Goal: Transaction & Acquisition: Obtain resource

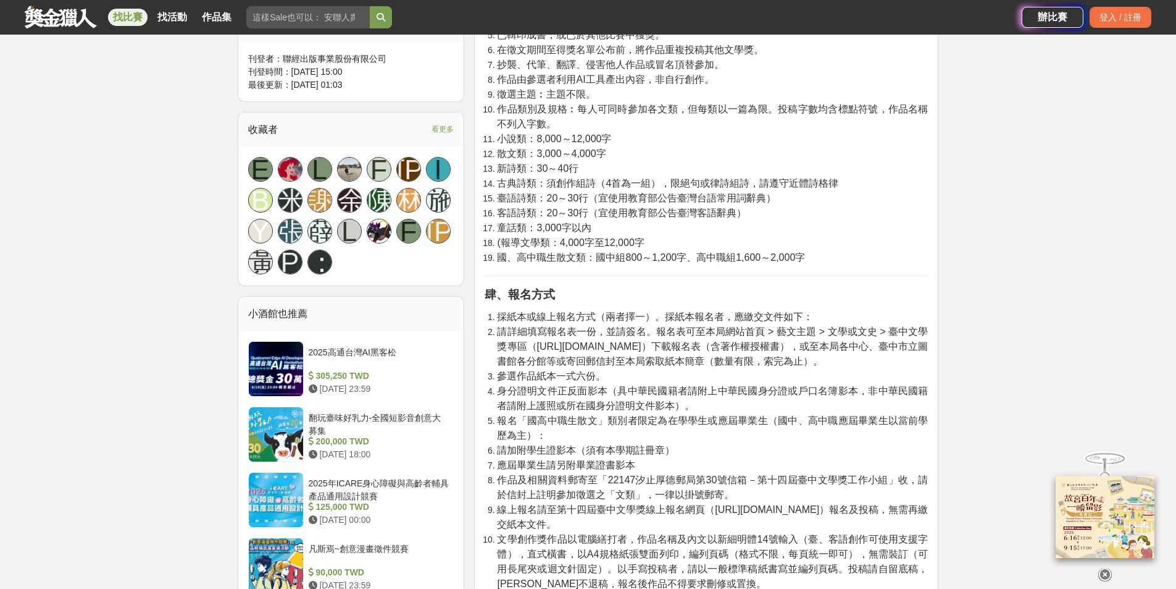
scroll to position [660, 0]
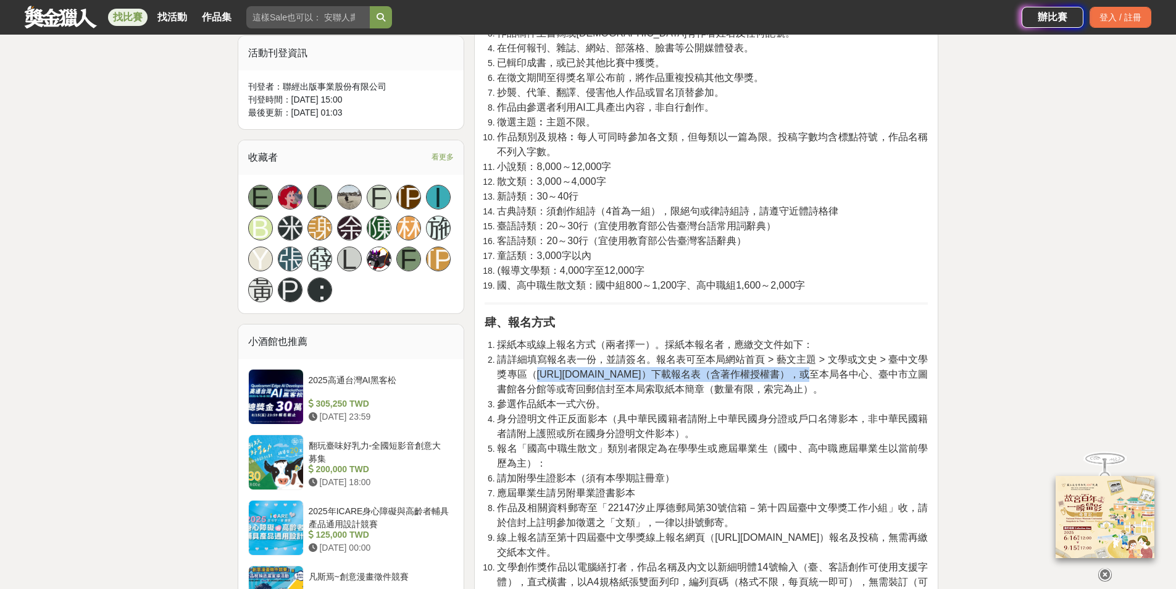
drag, startPoint x: 537, startPoint y: 375, endPoint x: 689, endPoint y: 374, distance: 151.9
click at [689, 374] on span "請詳細填寫報名表一份，並請簽名。報名表可至本局網站首頁 > 藝文主題 > 文學或文史 > 臺中文學獎專區（[URL][DOMAIN_NAME]）下載報名表（含…" at bounding box center [712, 374] width 431 height 40
copy span "[URL][DOMAIN_NAME]"
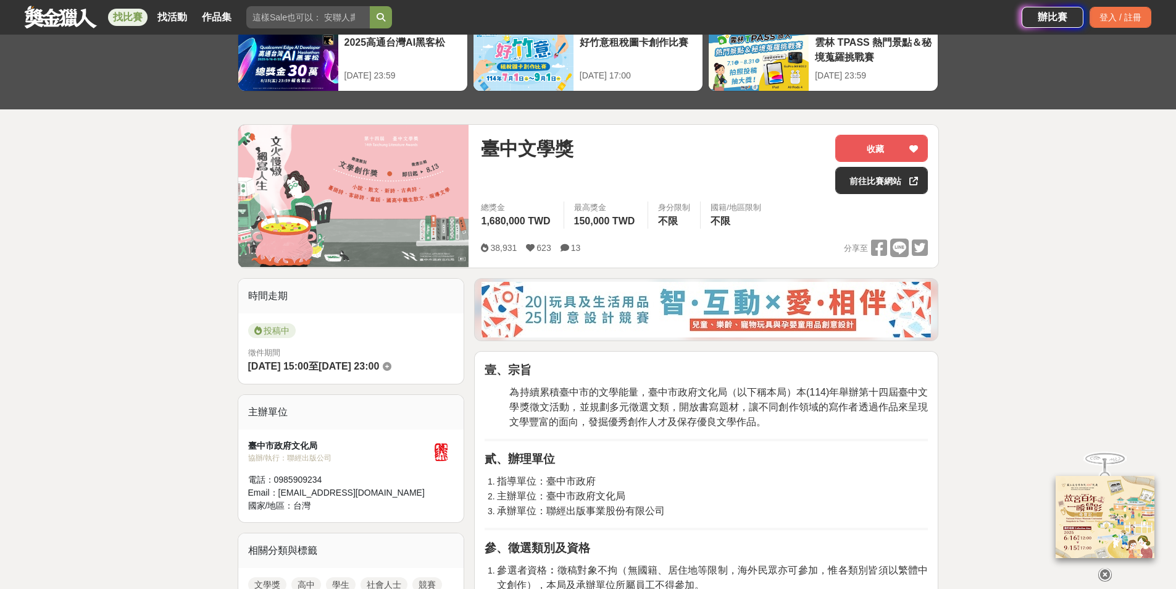
scroll to position [43, 0]
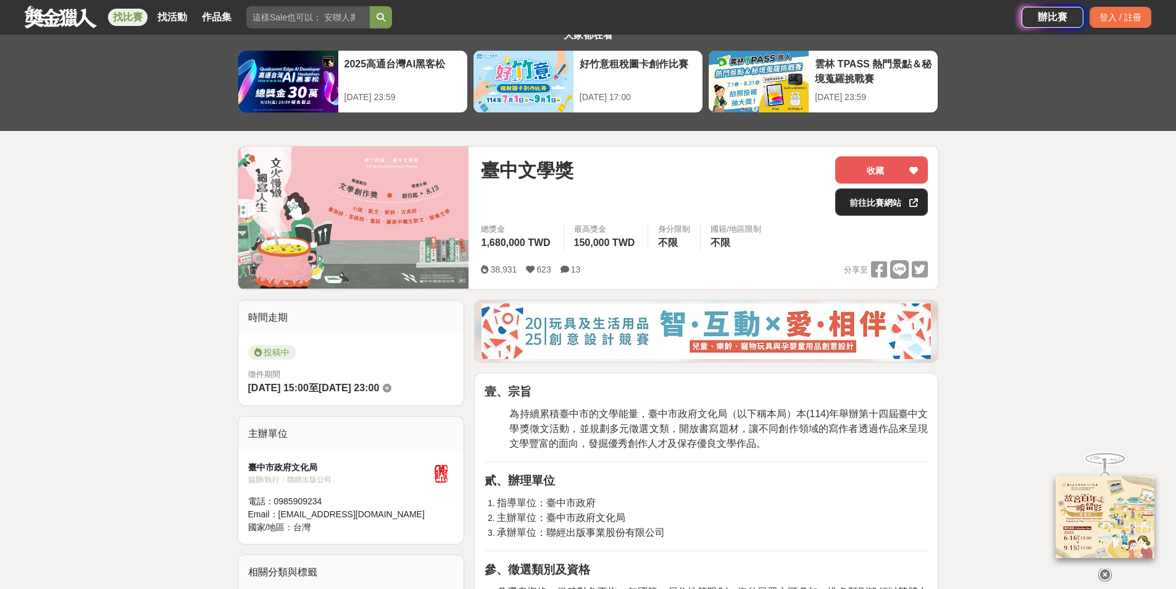
click at [877, 207] on link "前往比賽網站" at bounding box center [882, 201] width 93 height 27
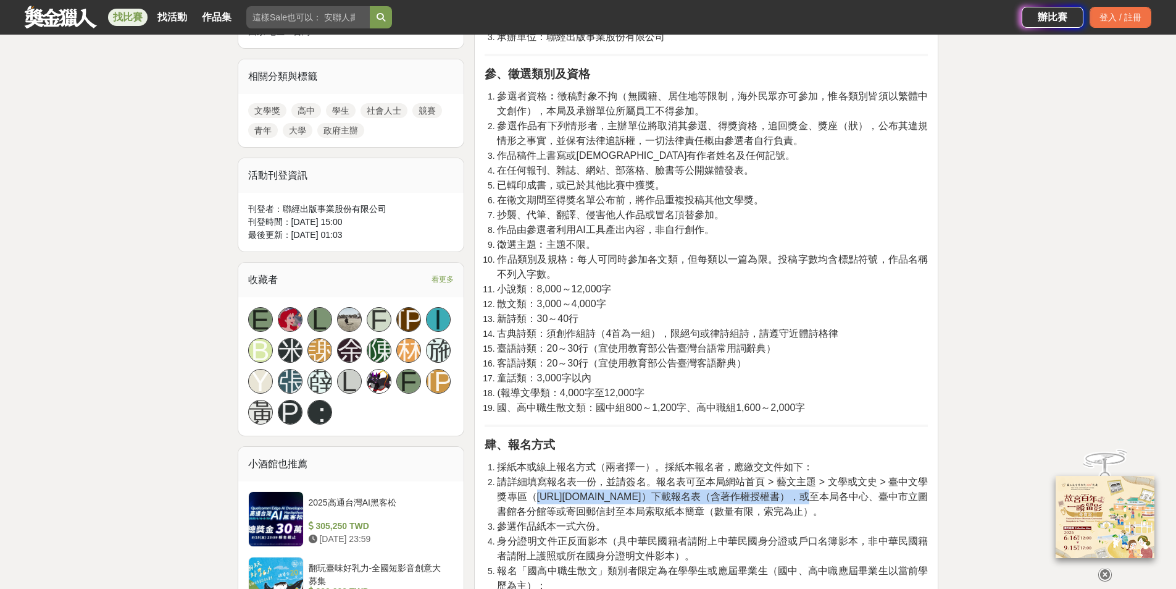
scroll to position [660, 0]
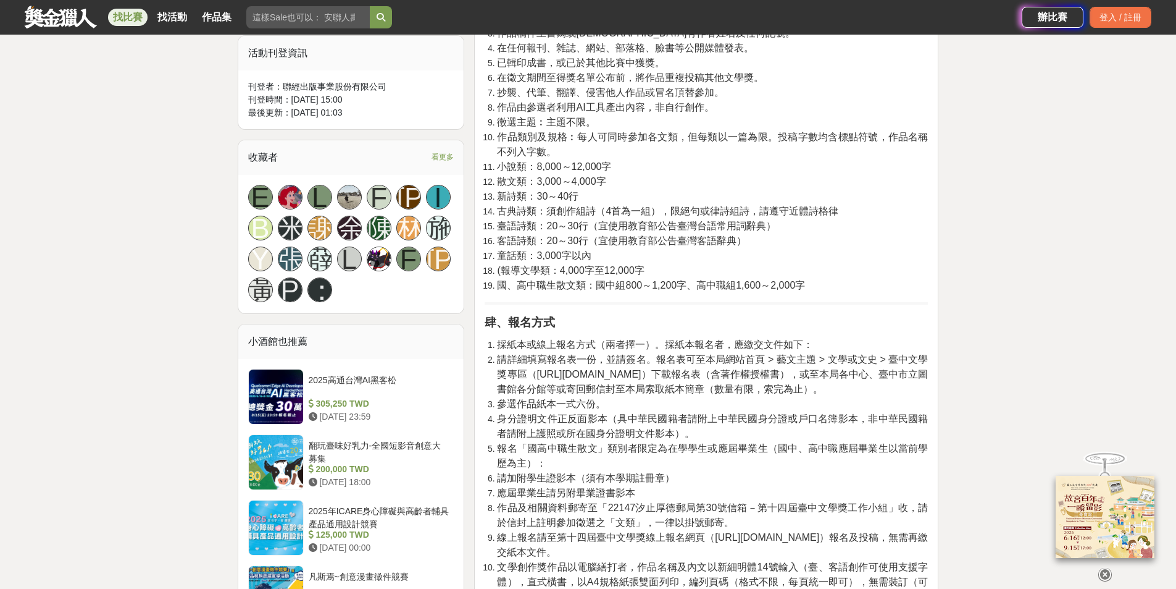
click at [763, 397] on li "參選作品紙本一式六份。" at bounding box center [712, 403] width 431 height 15
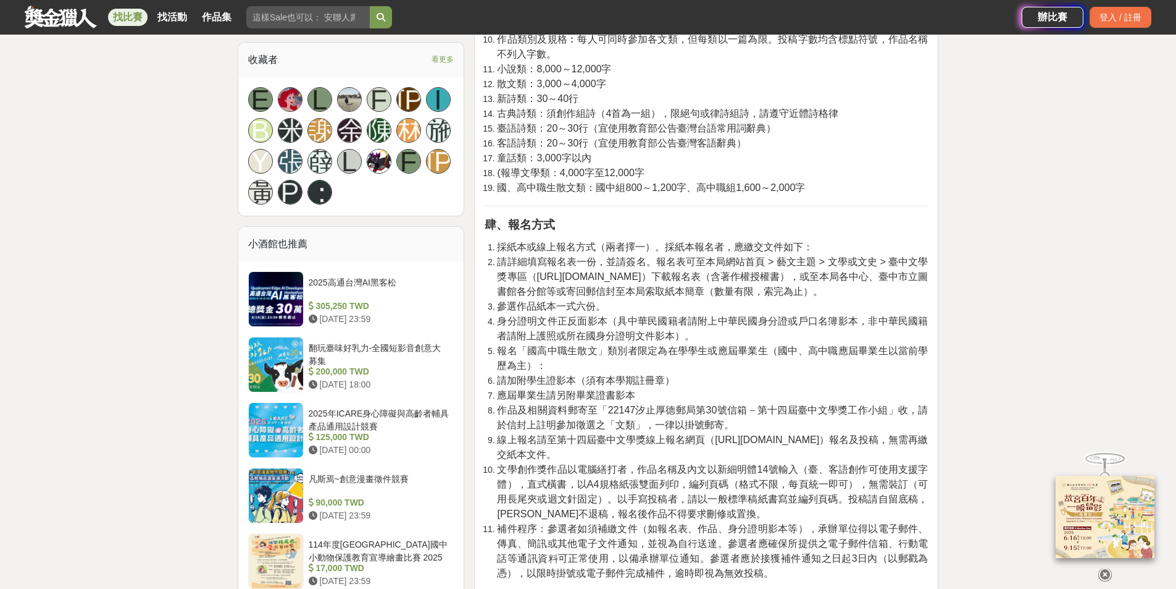
scroll to position [881, 0]
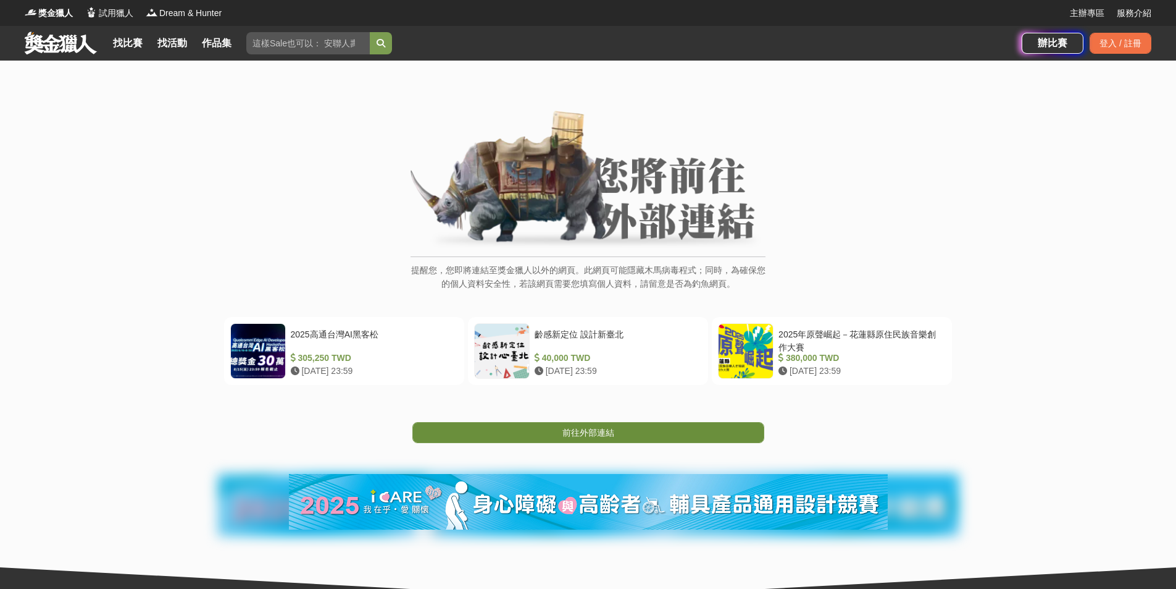
click at [606, 425] on link "前往外部連結" at bounding box center [589, 432] width 352 height 21
